Goal: Check status

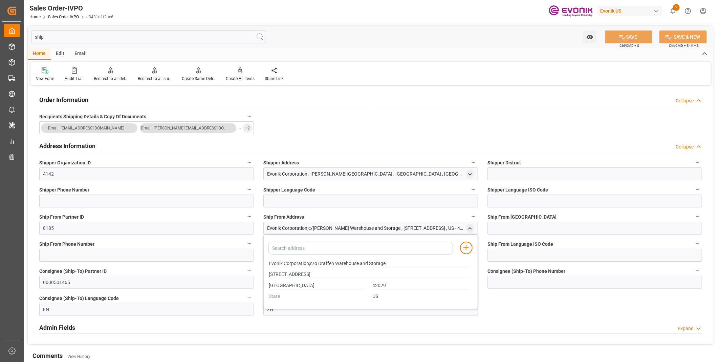
scroll to position [89, 0]
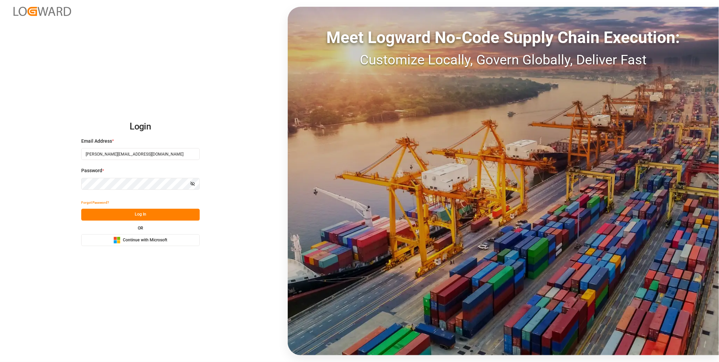
click at [139, 216] on button "Log In" at bounding box center [140, 215] width 119 height 12
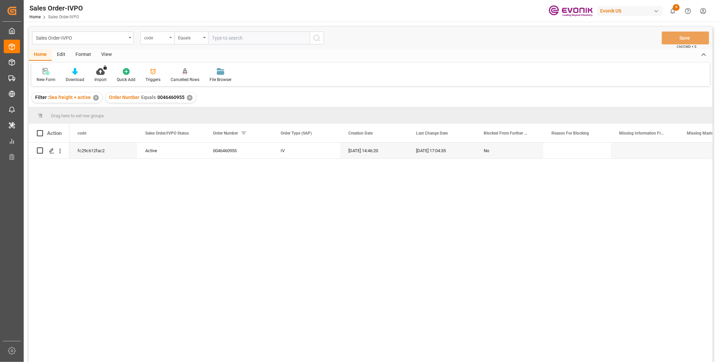
click at [154, 35] on div "code" at bounding box center [155, 37] width 23 height 8
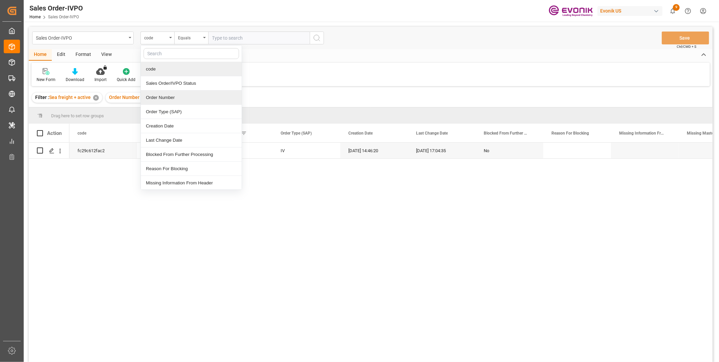
click at [157, 101] on div "Order Number" at bounding box center [191, 97] width 101 height 14
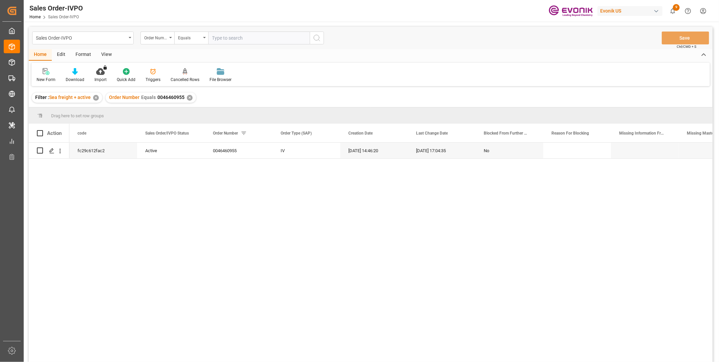
click at [128, 205] on div "fc29c612fac2 Active 0046460955 IV [DATE] 14:46:20 [DATE] 17:04:35 No" at bounding box center [391, 255] width 644 height 224
click at [229, 34] on input "text" at bounding box center [259, 38] width 102 height 13
paste input "2007036468"
type input "2007036468"
click at [317, 38] on icon "search button" at bounding box center [317, 38] width 8 height 8
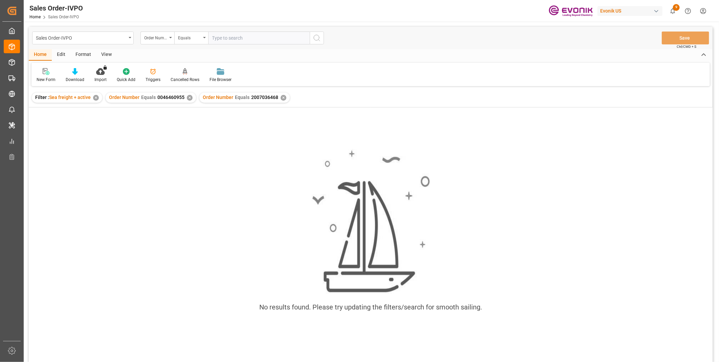
click at [187, 97] on div "✕" at bounding box center [190, 98] width 6 height 6
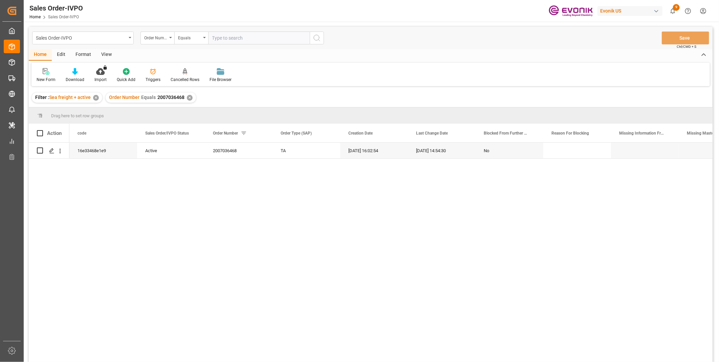
click at [80, 188] on div "16e33468e1e9 Active 2007036468 TA [DATE] 16:02:54 [DATE] 14:54:30 No" at bounding box center [391, 255] width 644 height 224
click at [61, 149] on icon "open menu" at bounding box center [60, 150] width 7 height 7
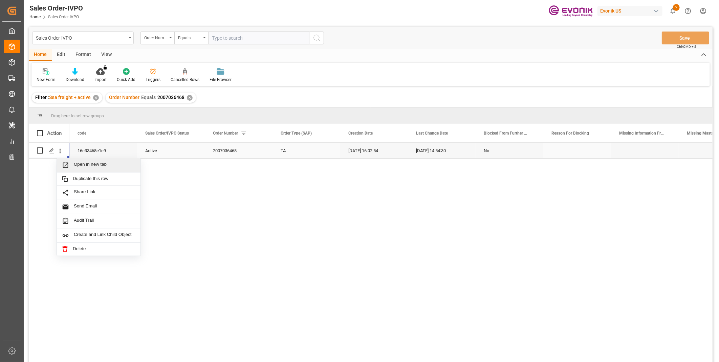
click at [107, 164] on span "Open in new tab" at bounding box center [105, 165] width 62 height 7
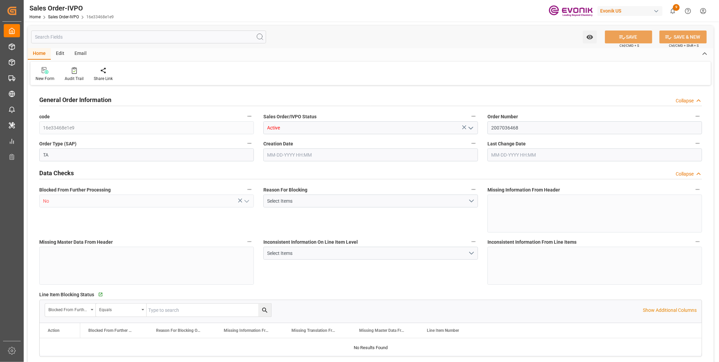
type input "SGSIN"
type input "0"
type input "1"
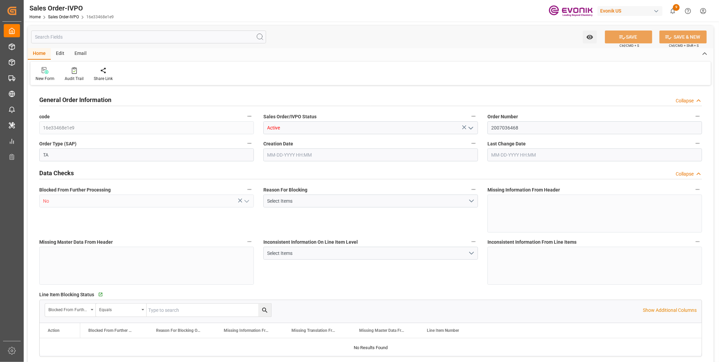
type input "10996.8"
type input "16.5485"
type input "17000"
type input "30"
type input "06-04-2025 16:02"
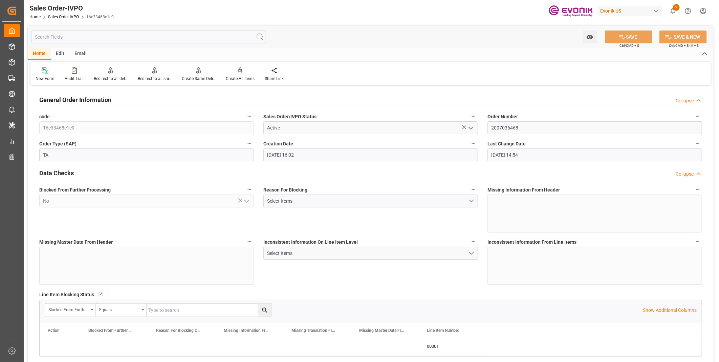
type input "06-30-2025 14:54"
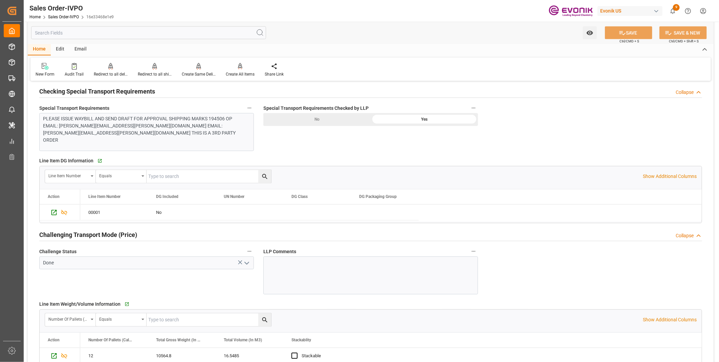
scroll to position [753, 0]
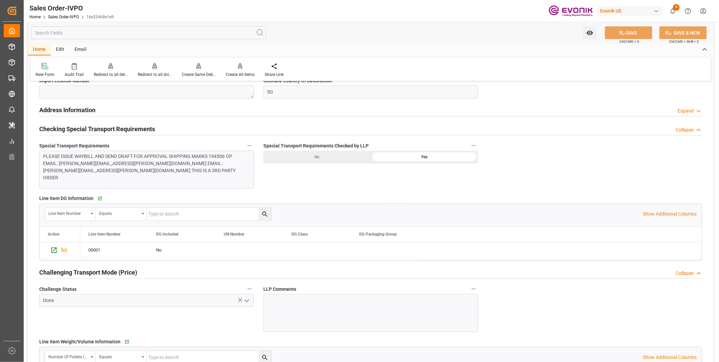
click at [363, 180] on div "Special Transport Requirements Checked by LLP No Yes" at bounding box center [371, 165] width 224 height 52
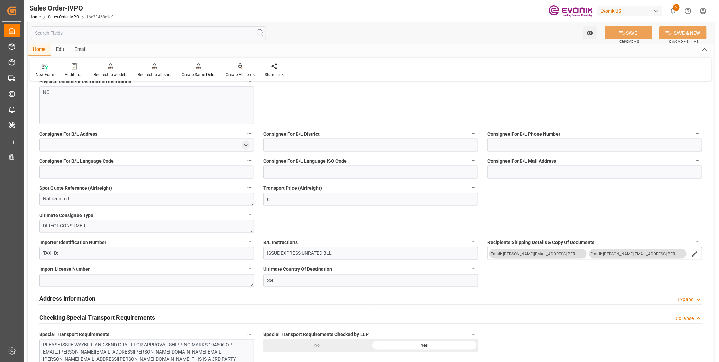
scroll to position [452, 0]
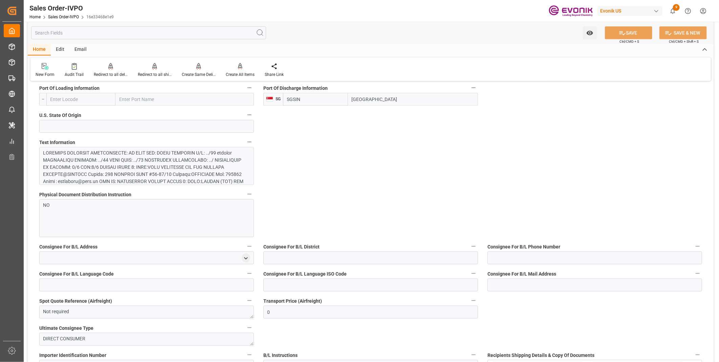
click at [116, 33] on input "text" at bounding box center [148, 32] width 235 height 13
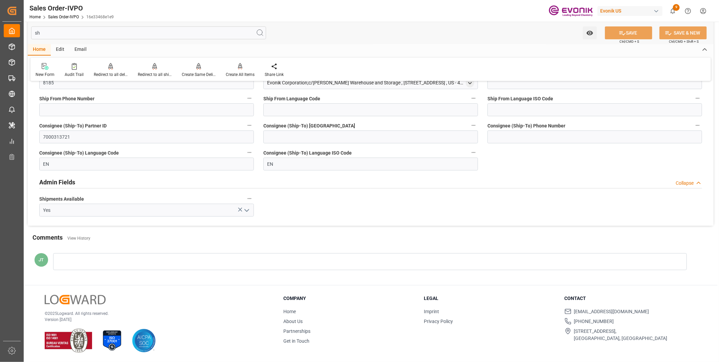
scroll to position [0, 0]
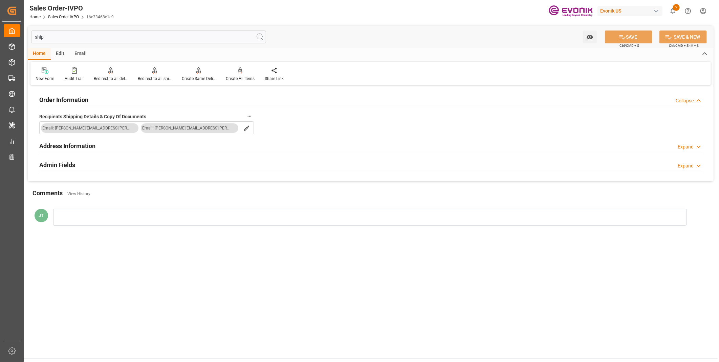
type input "ship"
click at [82, 143] on h2 "Address Information" at bounding box center [67, 145] width 56 height 9
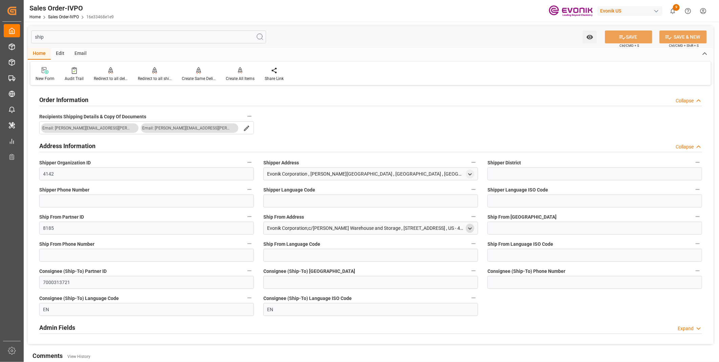
click at [471, 227] on icon "open menu" at bounding box center [470, 229] width 6 height 6
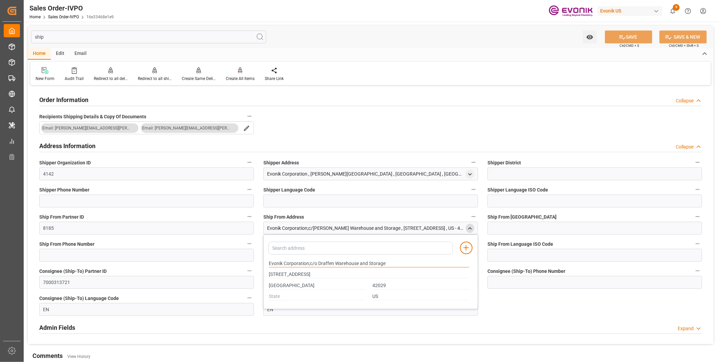
drag, startPoint x: 397, startPoint y: 260, endPoint x: 218, endPoint y: 256, distance: 179.2
click at [218, 256] on div "Order Information Collapse Recipients Shipping Details & Copy Of Documents Emai…" at bounding box center [371, 215] width 686 height 257
drag, startPoint x: 313, startPoint y: 273, endPoint x: 254, endPoint y: 267, distance: 59.3
click at [258, 268] on div "Order Information Collapse Recipients Shipping Details & Copy Of Documents Emai…" at bounding box center [371, 215] width 686 height 257
click at [306, 285] on input "CALVERT CITY" at bounding box center [317, 285] width 97 height 7
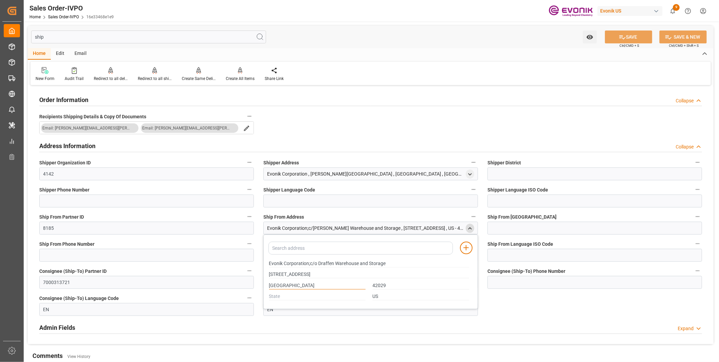
drag, startPoint x: 306, startPoint y: 285, endPoint x: 257, endPoint y: 282, distance: 48.9
click at [257, 282] on div "Order Information Collapse Recipients Shipping Details & Copy Of Documents Emai…" at bounding box center [371, 215] width 686 height 257
drag, startPoint x: 395, startPoint y: 284, endPoint x: 368, endPoint y: 279, distance: 28.1
click at [368, 280] on div "CALVERT CITY 42029" at bounding box center [369, 285] width 207 height 11
